Goal: Transaction & Acquisition: Purchase product/service

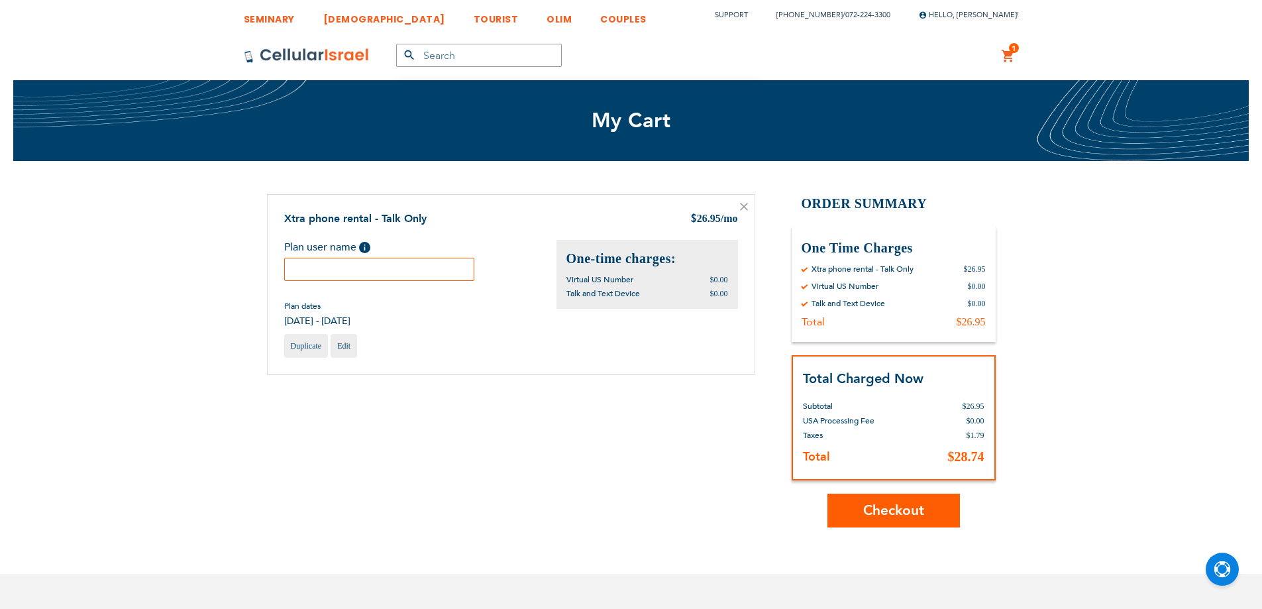
click at [366, 272] on input "text" at bounding box center [379, 269] width 191 height 23
type input "b"
type input "yehuda"
click at [895, 507] on span "Checkout" at bounding box center [893, 510] width 61 height 19
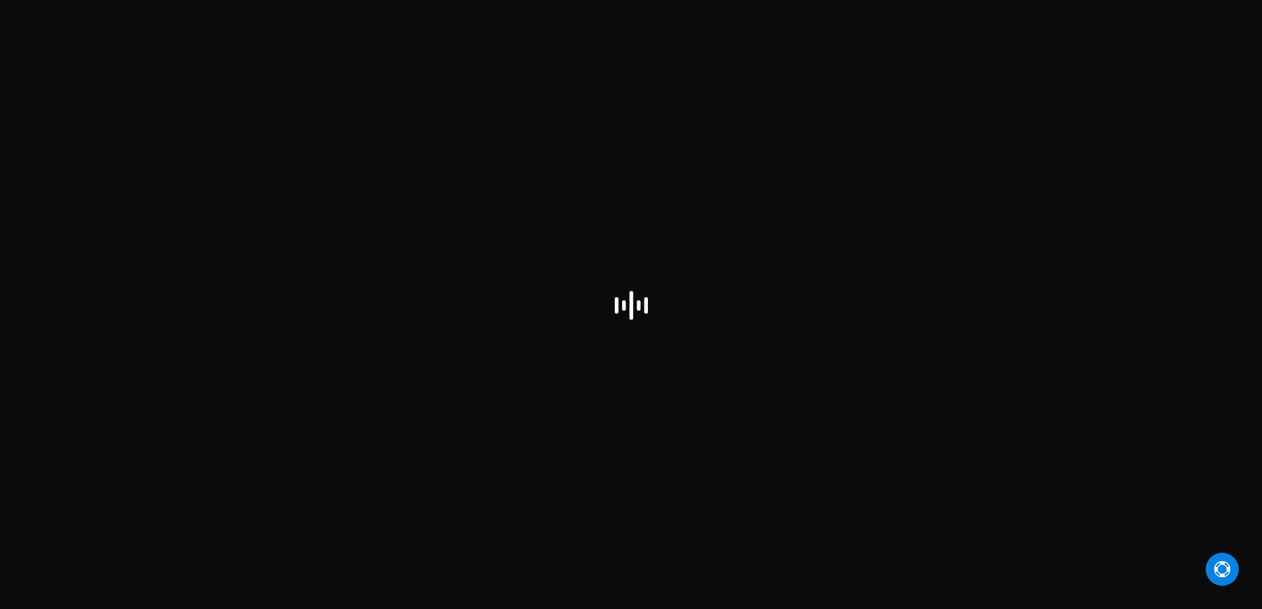
checkbox input "true"
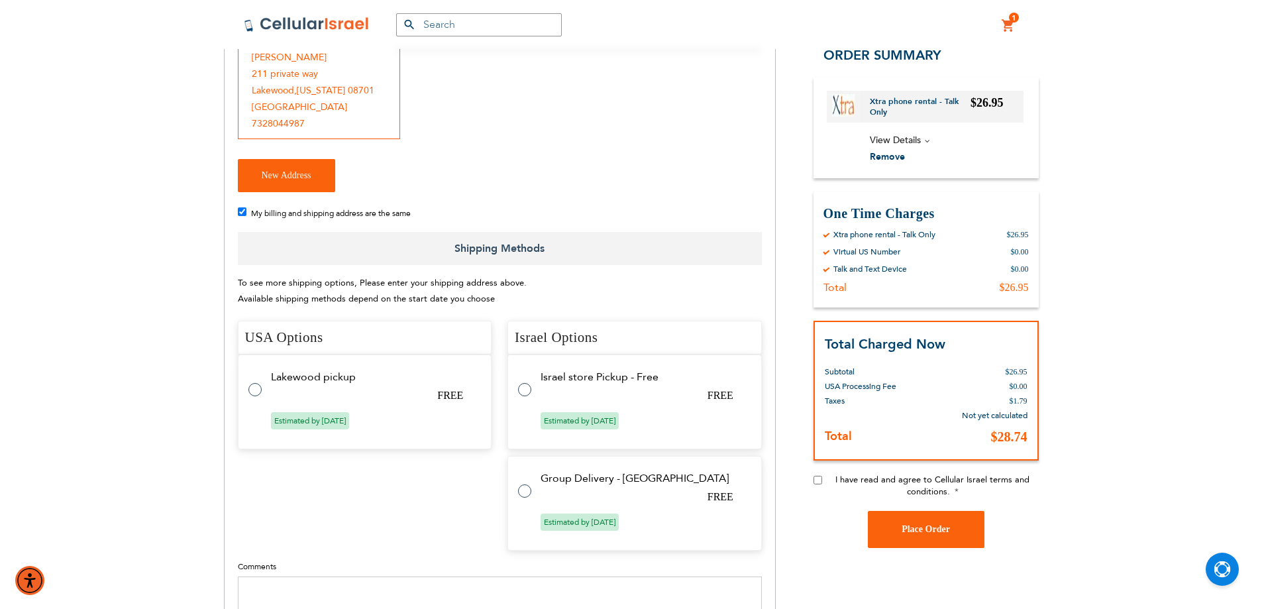
scroll to position [397, 0]
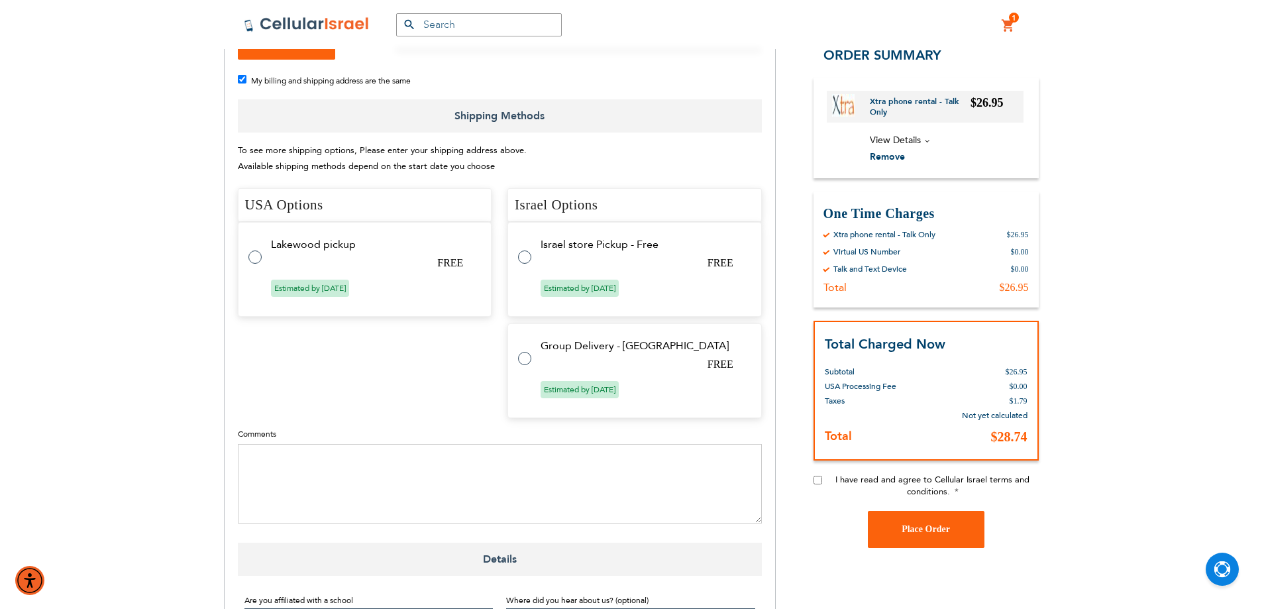
click at [525, 249] on label at bounding box center [531, 249] width 26 height 0
radio input "true"
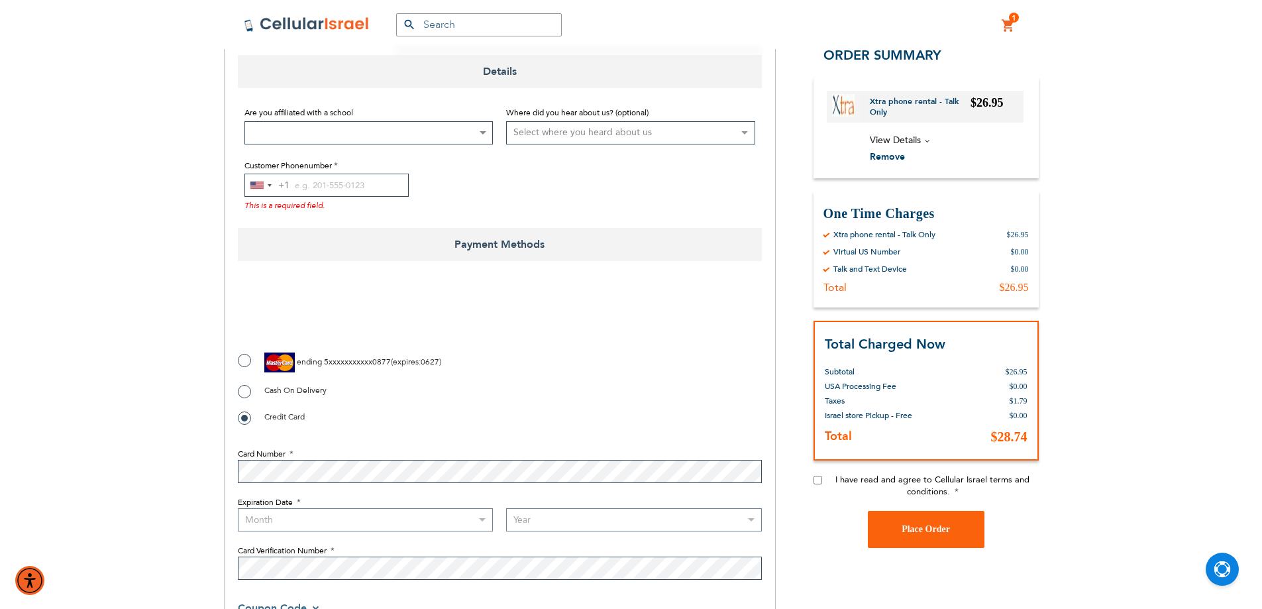
scroll to position [861, 0]
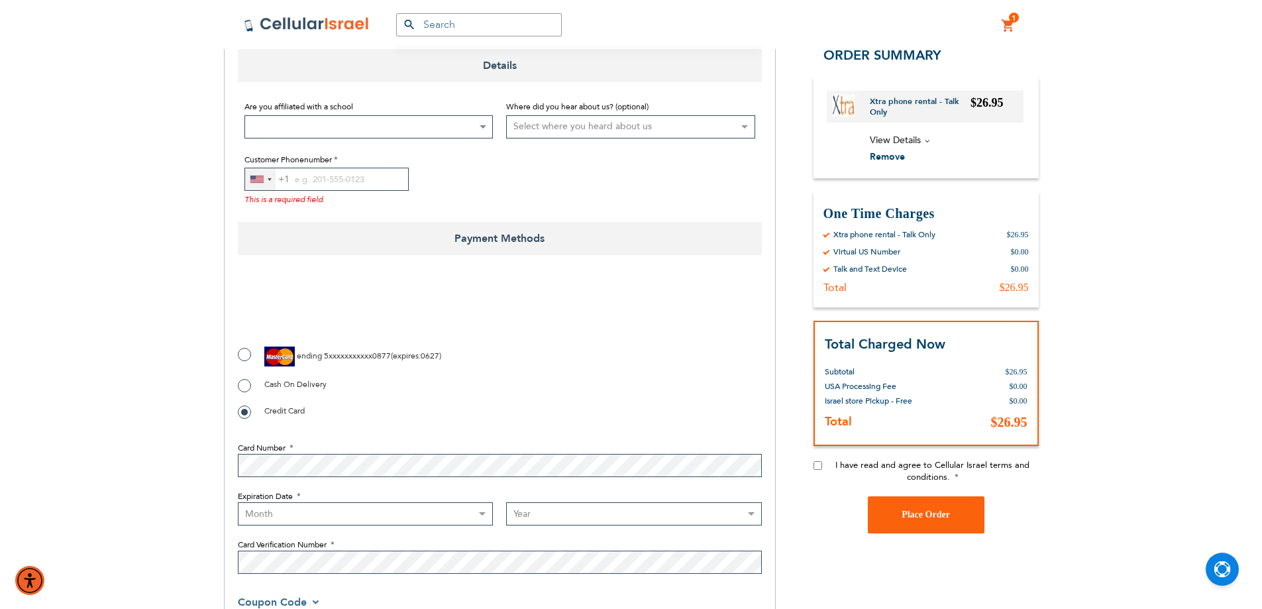
click at [264, 183] on div "[GEOGRAPHIC_DATA] +1" at bounding box center [260, 179] width 30 height 22
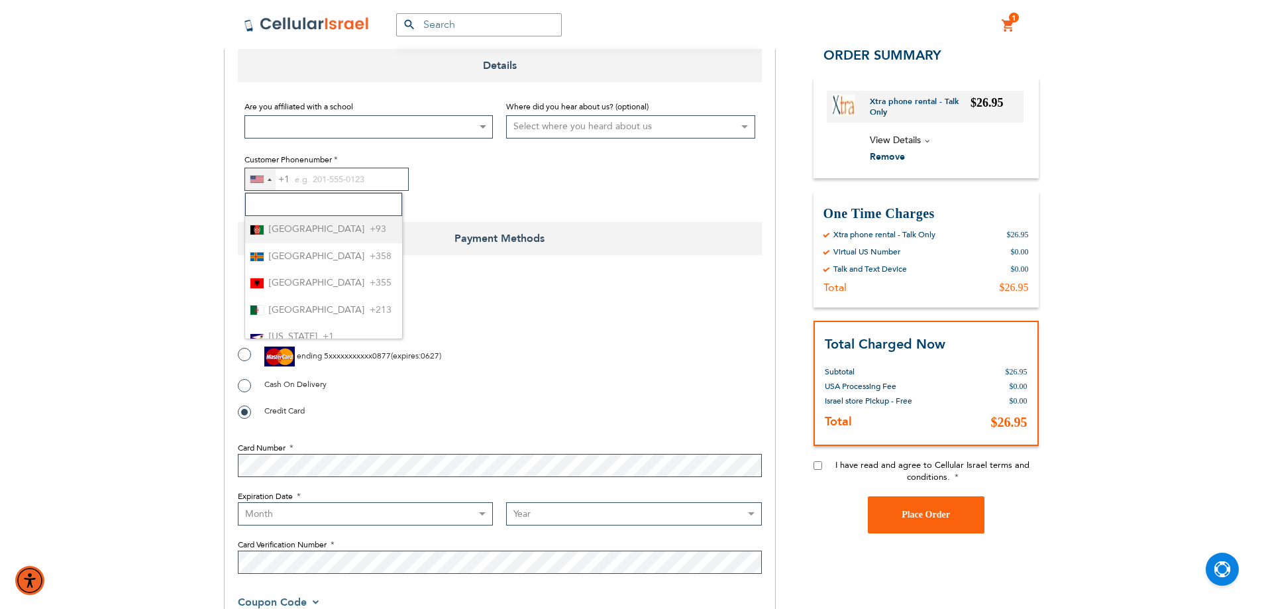
click at [269, 198] on input "Search" at bounding box center [323, 204] width 157 height 23
type input "972"
click at [261, 233] on div "List of countries" at bounding box center [256, 230] width 13 height 10
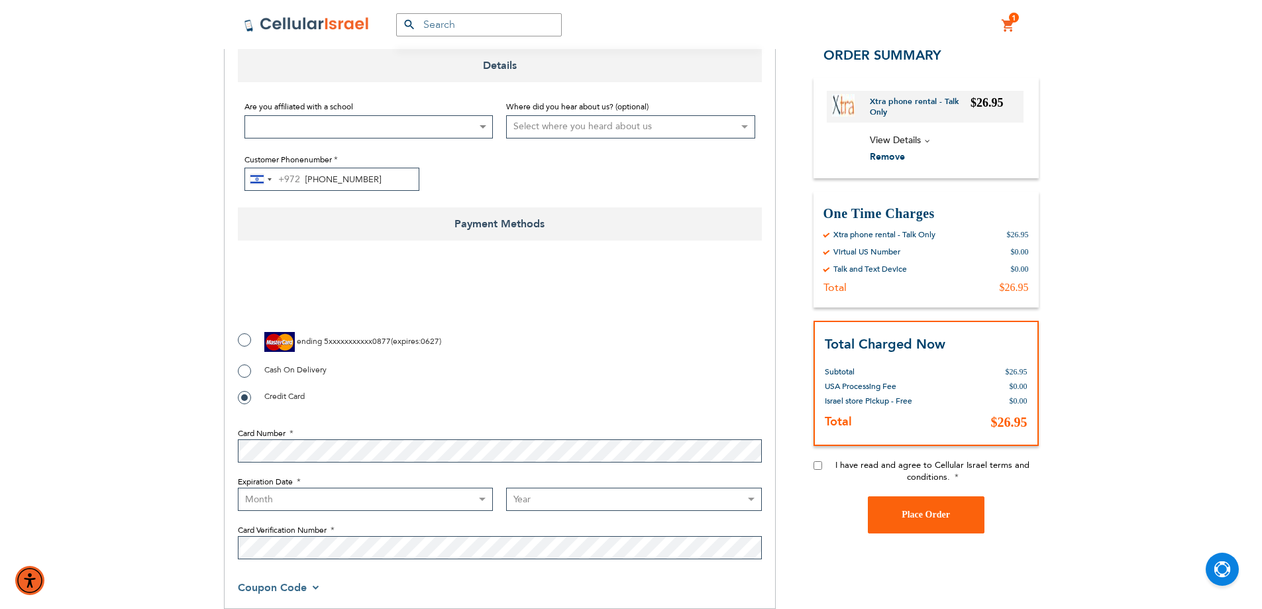
type input "72-224-3300"
checkbox input "true"
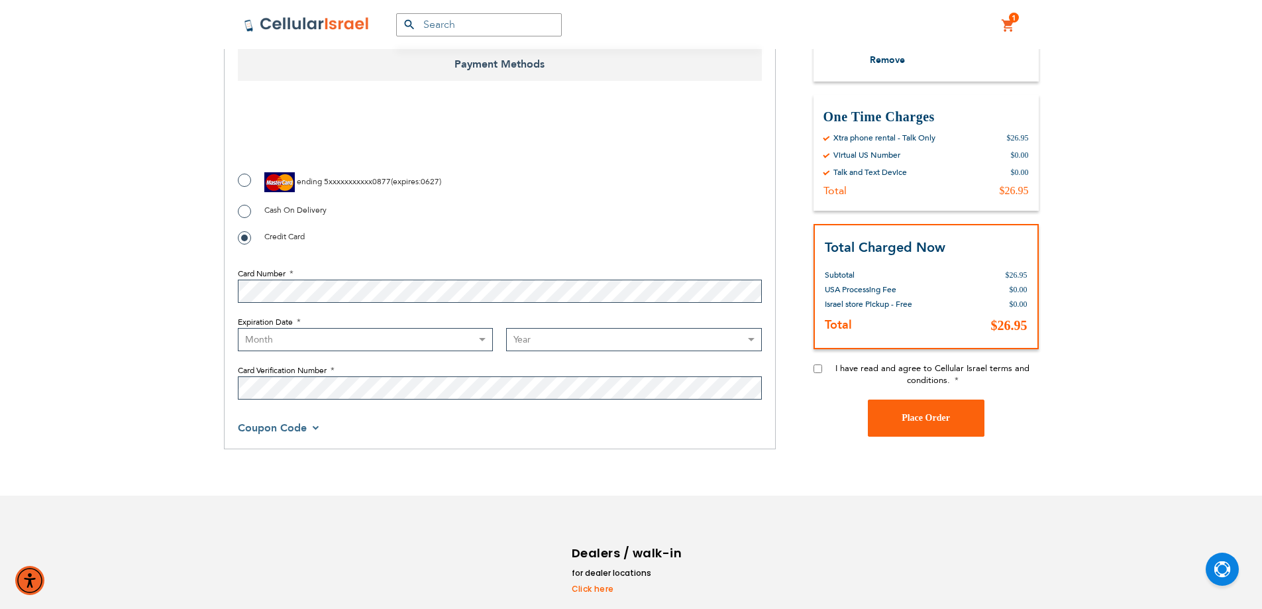
scroll to position [1060, 0]
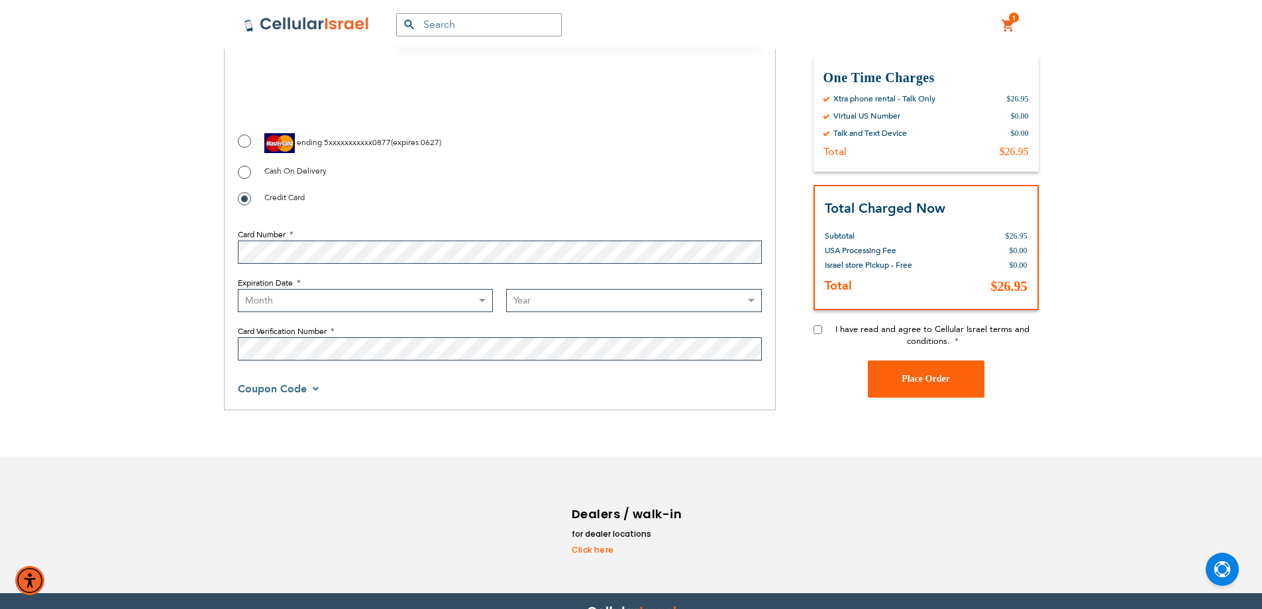
click at [276, 299] on select "Month 01 - January 02 - February 03 - March 04 - April 05 - May 06 - June 07 - …" at bounding box center [366, 300] width 256 height 23
select select "12"
click at [238, 289] on select "Month 01 - January 02 - February 03 - March 04 - April 05 - May 06 - June 07 - …" at bounding box center [366, 300] width 256 height 23
click at [551, 305] on select "Year 2025 2026 2027 2028 2029 2030 2031 2032 2033 2034 2035 2036 2037 2038 2039…" at bounding box center [634, 300] width 256 height 23
select select "2028"
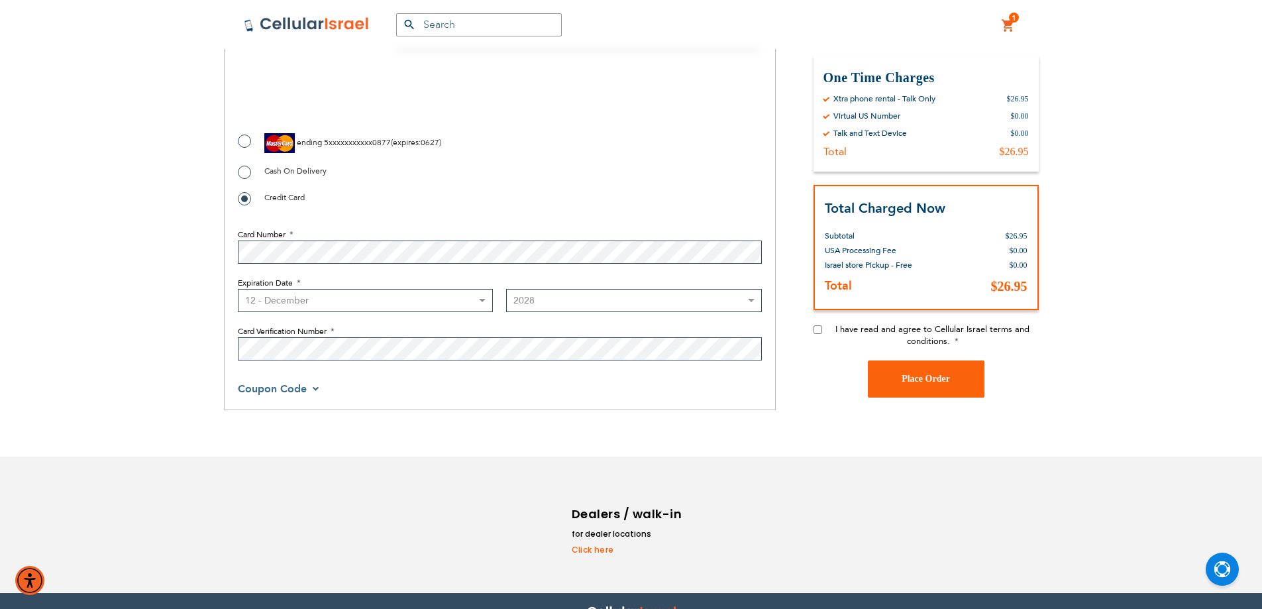
click at [506, 289] on select "Year 2025 2026 2027 2028 2029 2030 2031 2032 2033 2034 2035 2036 2037 2038 2039…" at bounding box center [634, 300] width 256 height 23
click at [817, 329] on input "I have read and agree to Cellular Israel terms and conditions." at bounding box center [817, 329] width 9 height 9
checkbox input "true"
click at [920, 395] on button "Place Order" at bounding box center [926, 378] width 117 height 37
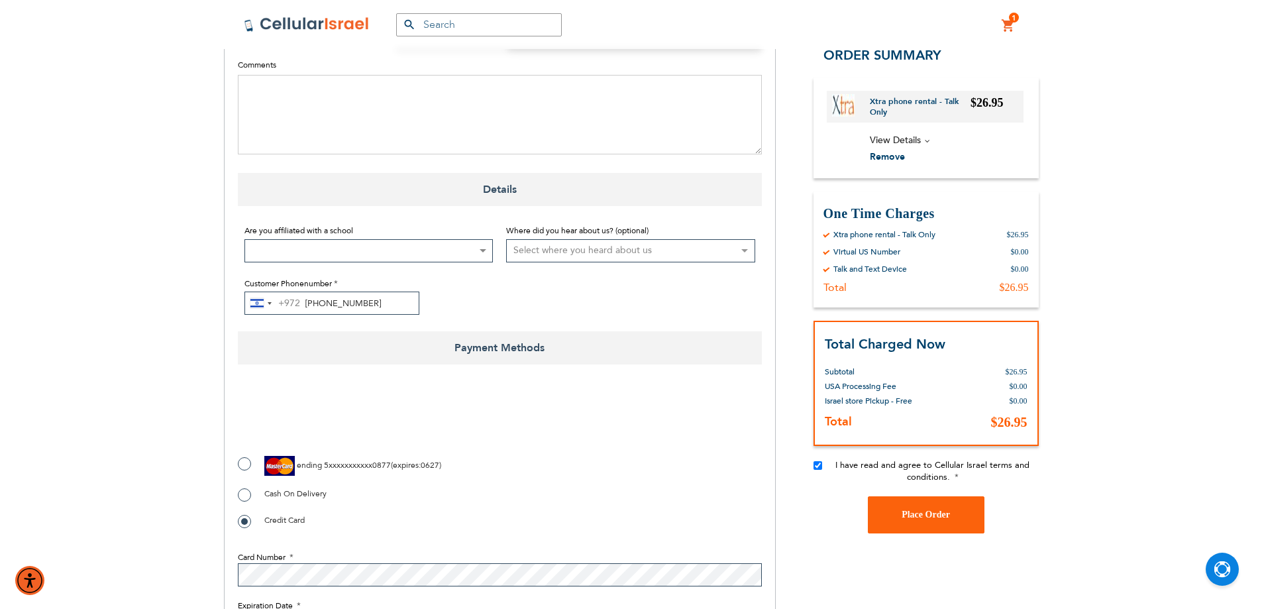
scroll to position [905, 0]
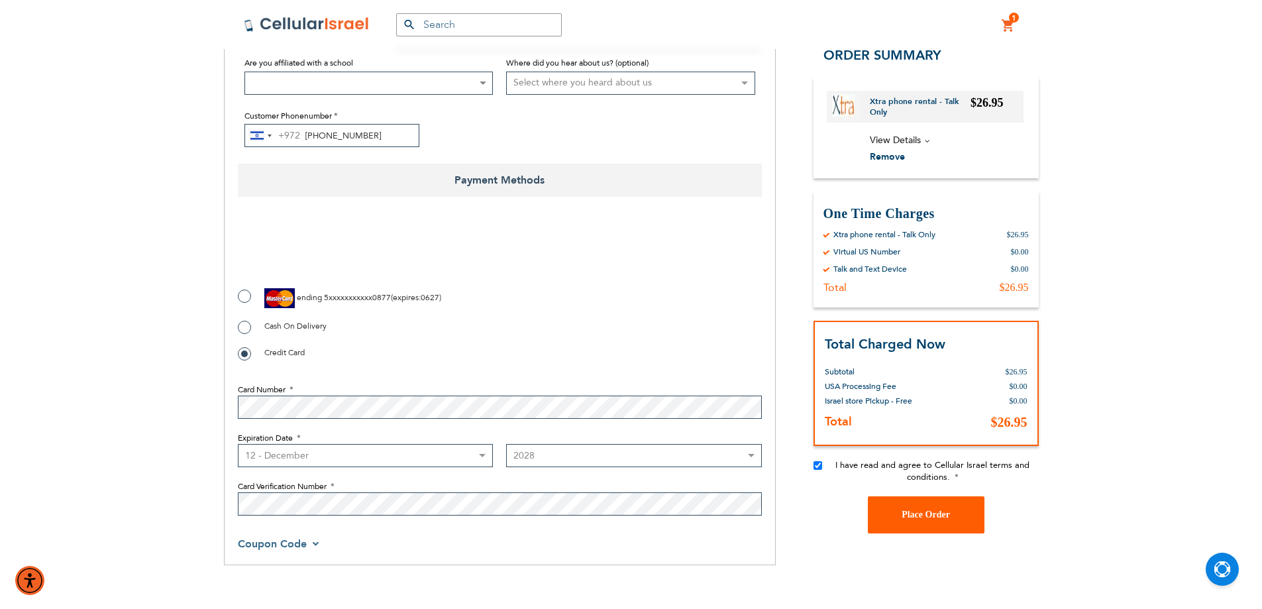
click at [916, 523] on button "Place Order" at bounding box center [926, 514] width 117 height 37
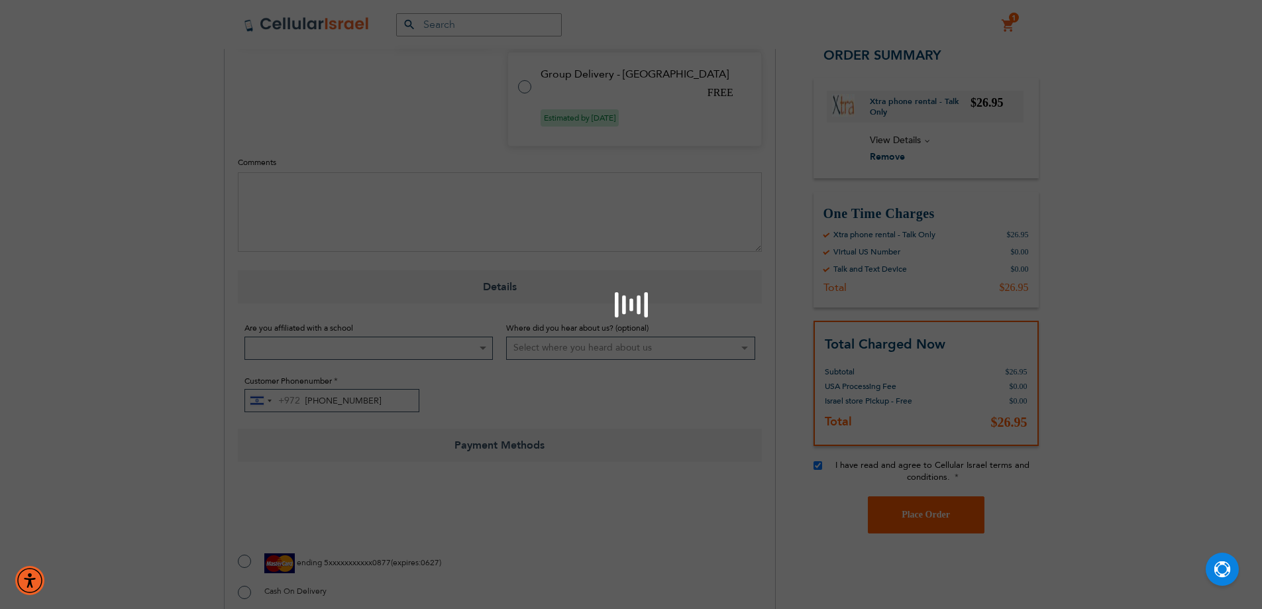
scroll to position [971, 0]
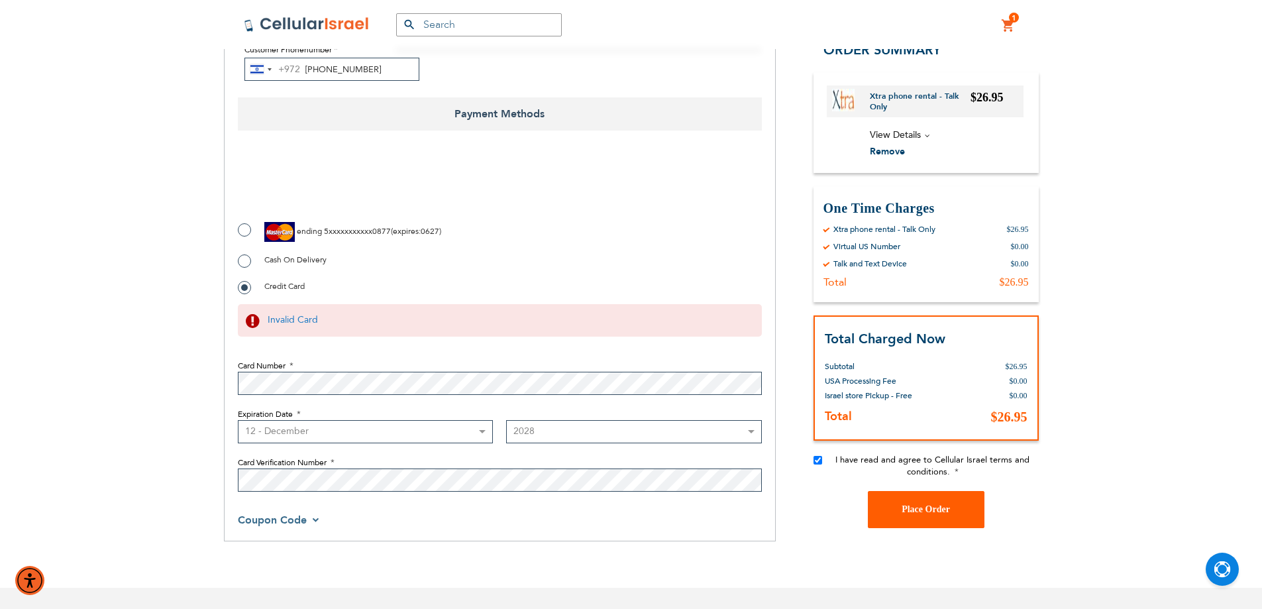
click at [895, 496] on button "Place Order" at bounding box center [926, 509] width 117 height 37
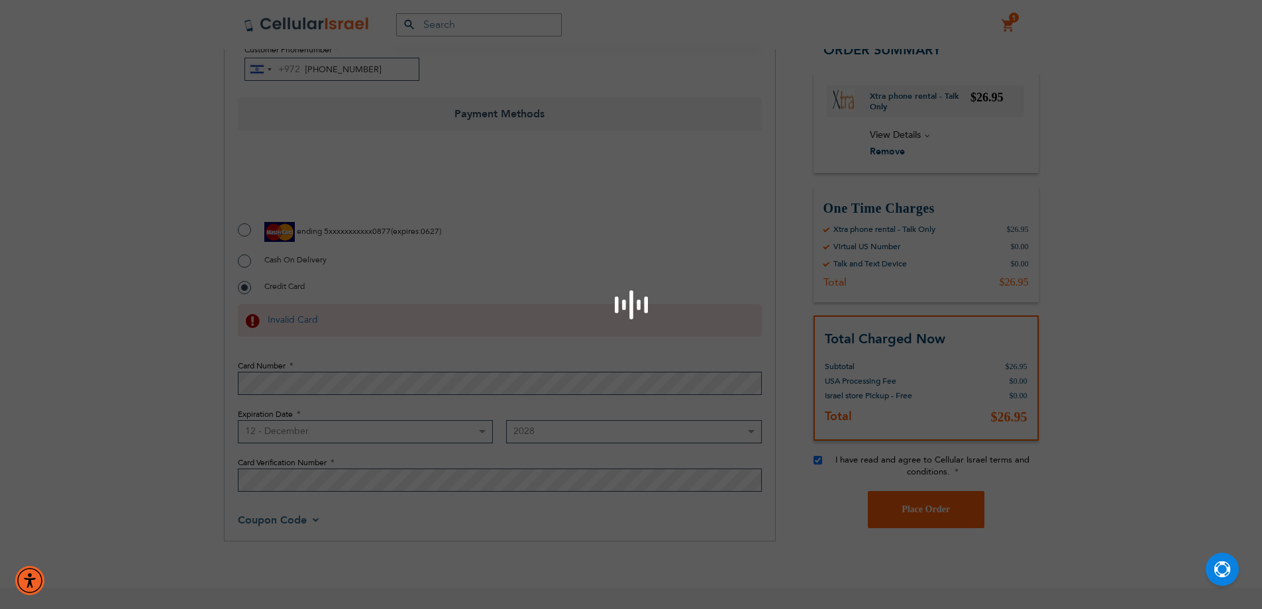
click at [227, 183] on div "Please wait..." at bounding box center [631, 304] width 1262 height 609
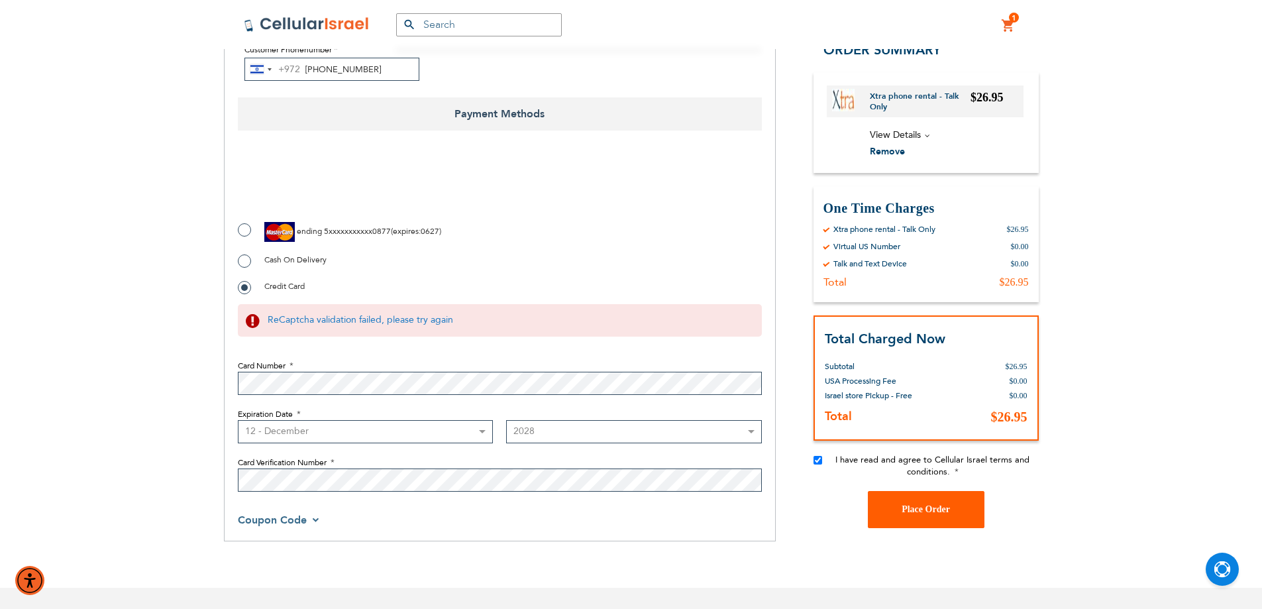
click at [908, 513] on span "Place Order" at bounding box center [925, 509] width 48 height 10
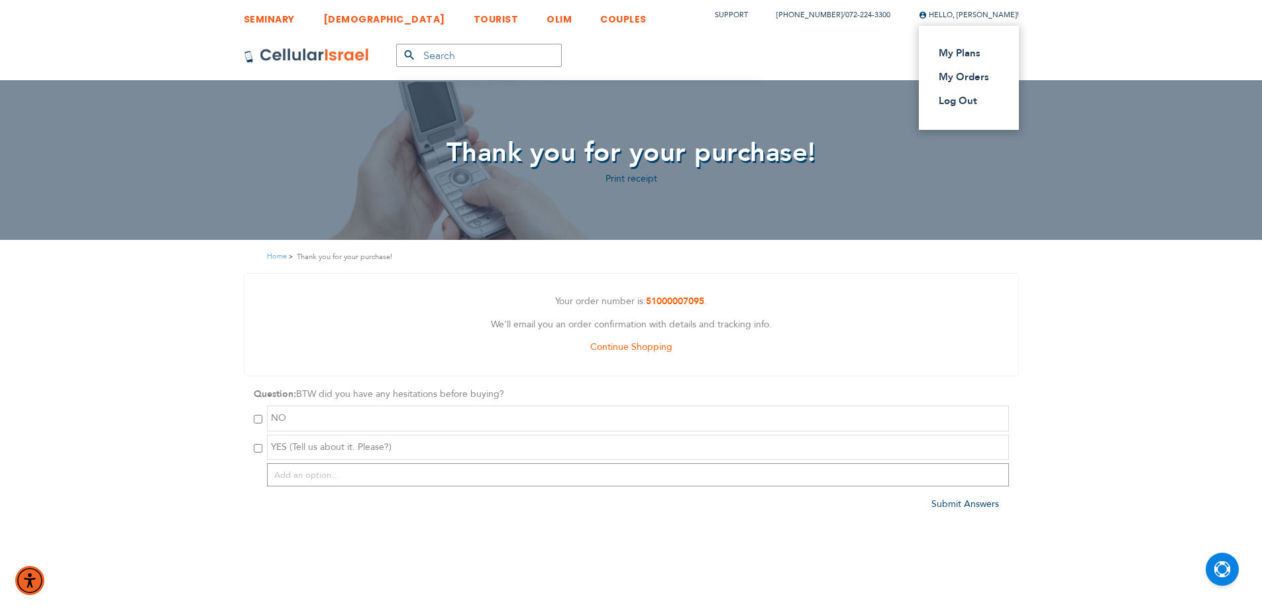
click at [957, 11] on span "Hello, [PERSON_NAME]!" at bounding box center [969, 15] width 100 height 10
click at [943, 102] on link "Log Out" at bounding box center [965, 100] width 52 height 13
